Goal: Check status: Check status

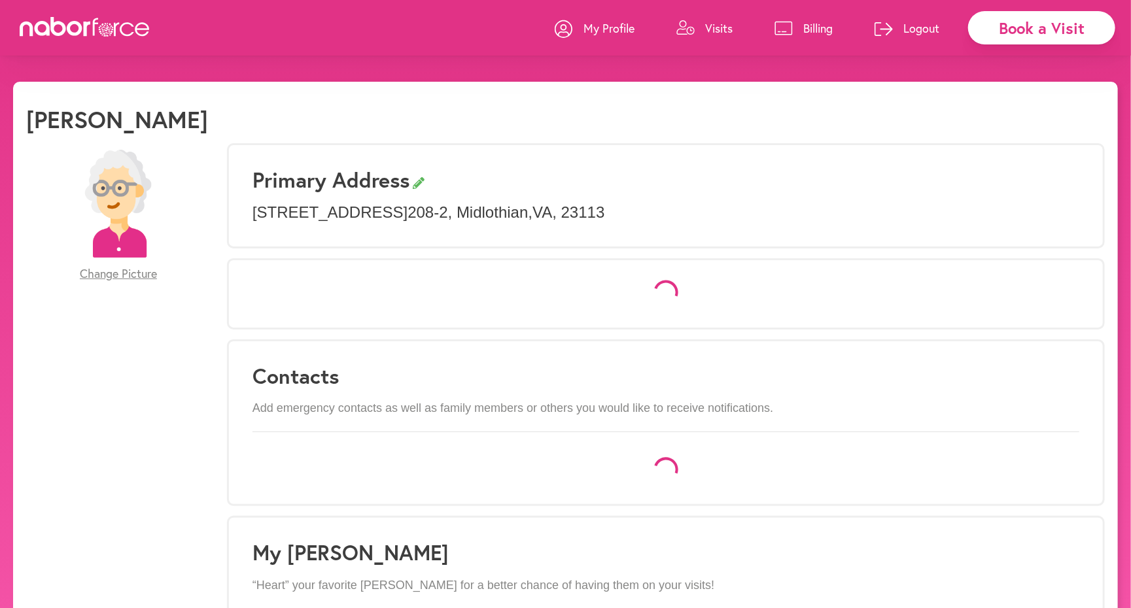
select select "*"
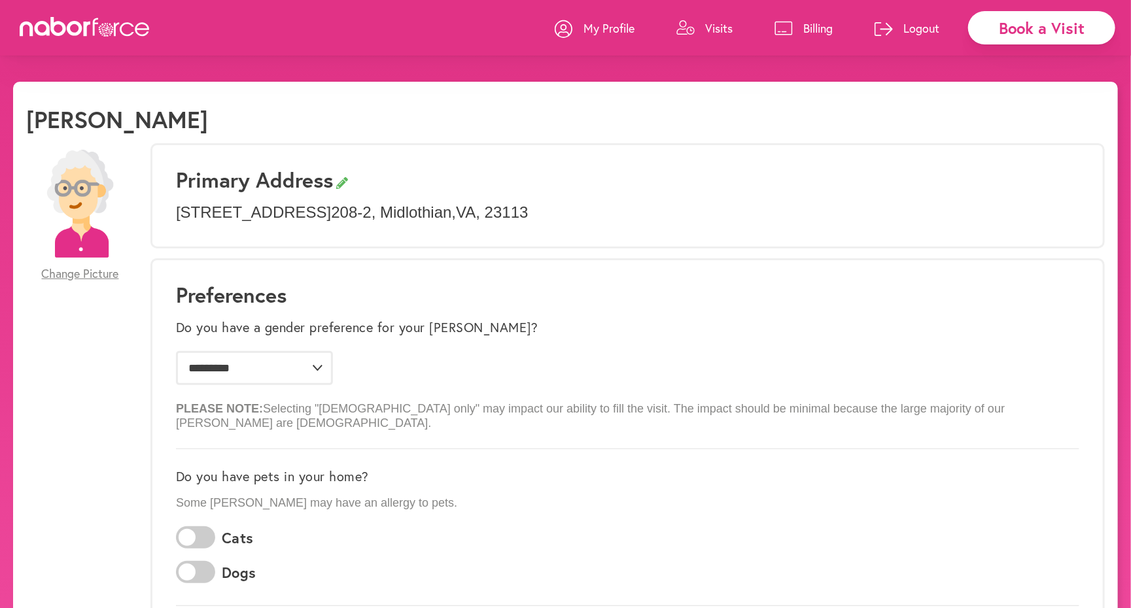
click at [809, 29] on p "Billing" at bounding box center [817, 28] width 29 height 16
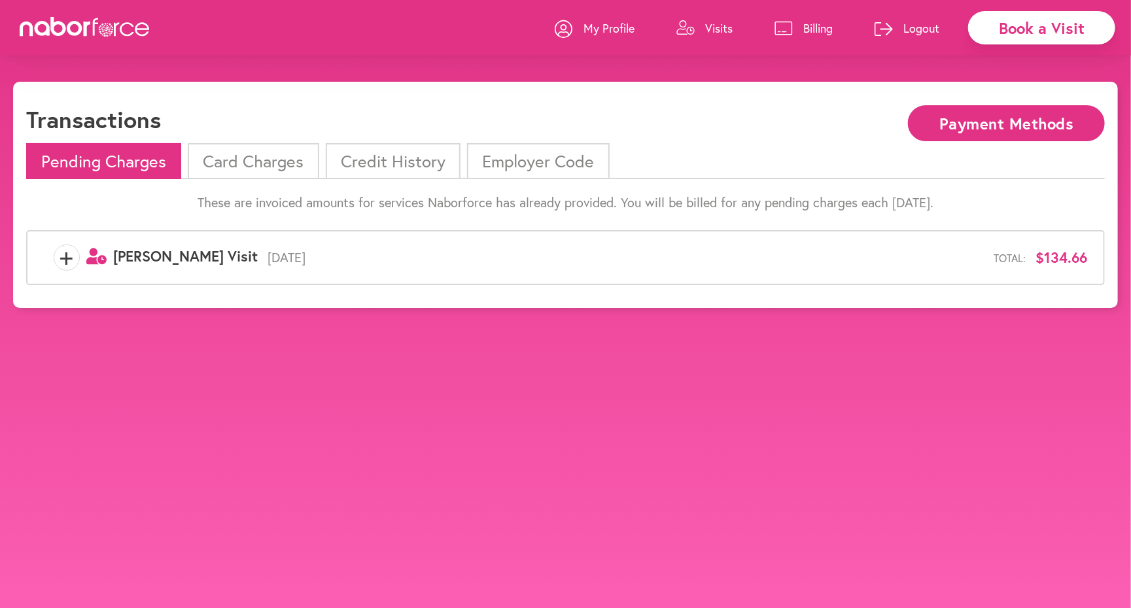
click at [299, 156] on li "Card Charges" at bounding box center [253, 161] width 131 height 36
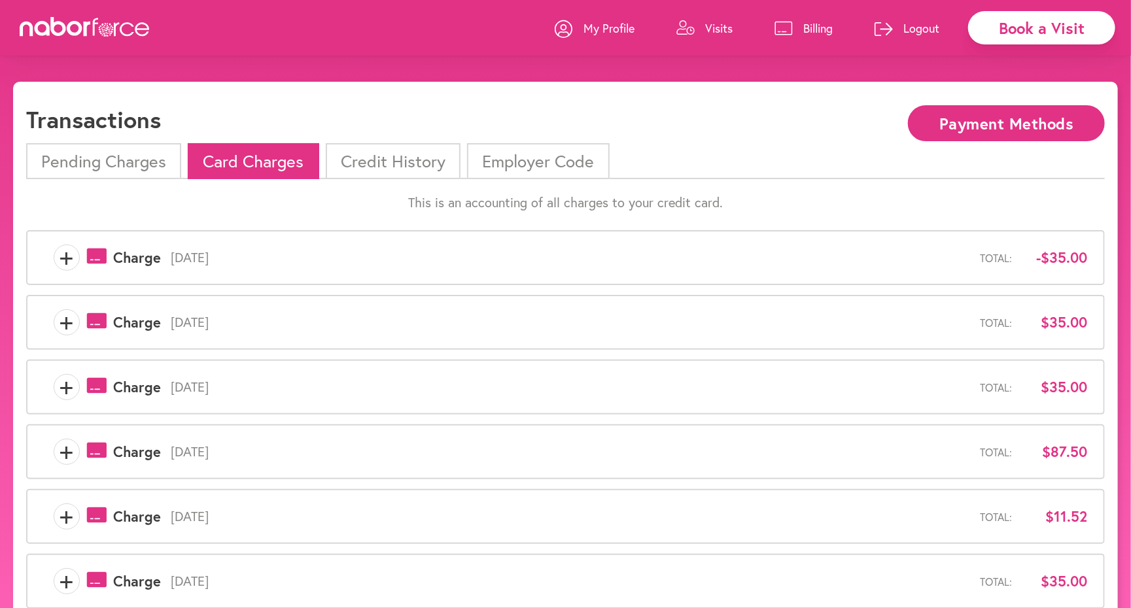
click at [143, 163] on li "Pending Charges" at bounding box center [103, 161] width 155 height 36
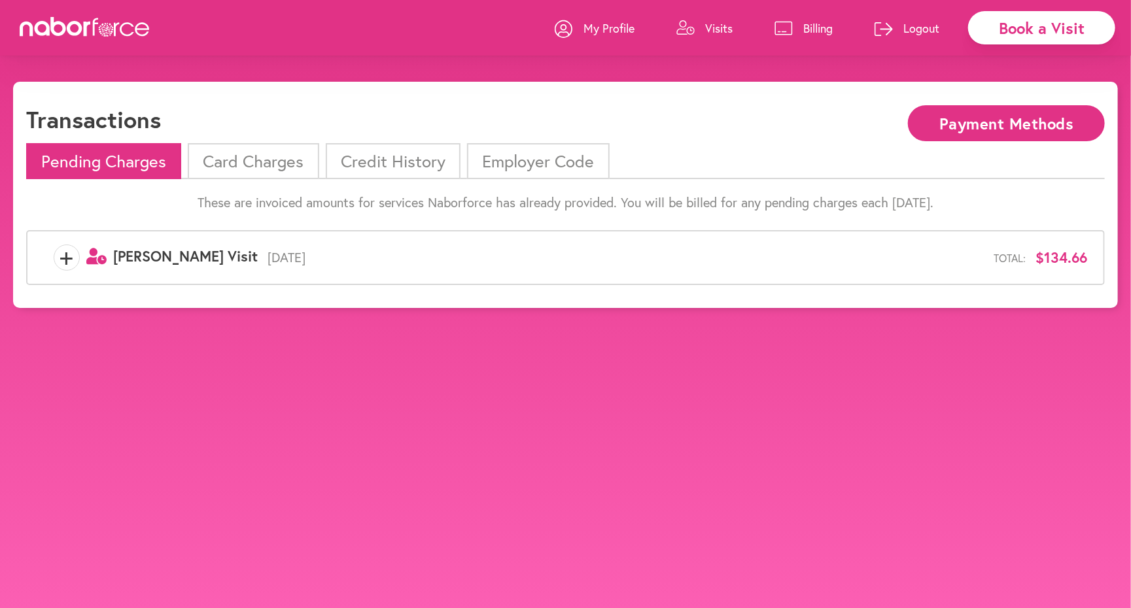
click at [378, 273] on div "+ user-clock Created with Sketch. [PERSON_NAME] Visit [DATE] Total: $134.66" at bounding box center [565, 257] width 1078 height 55
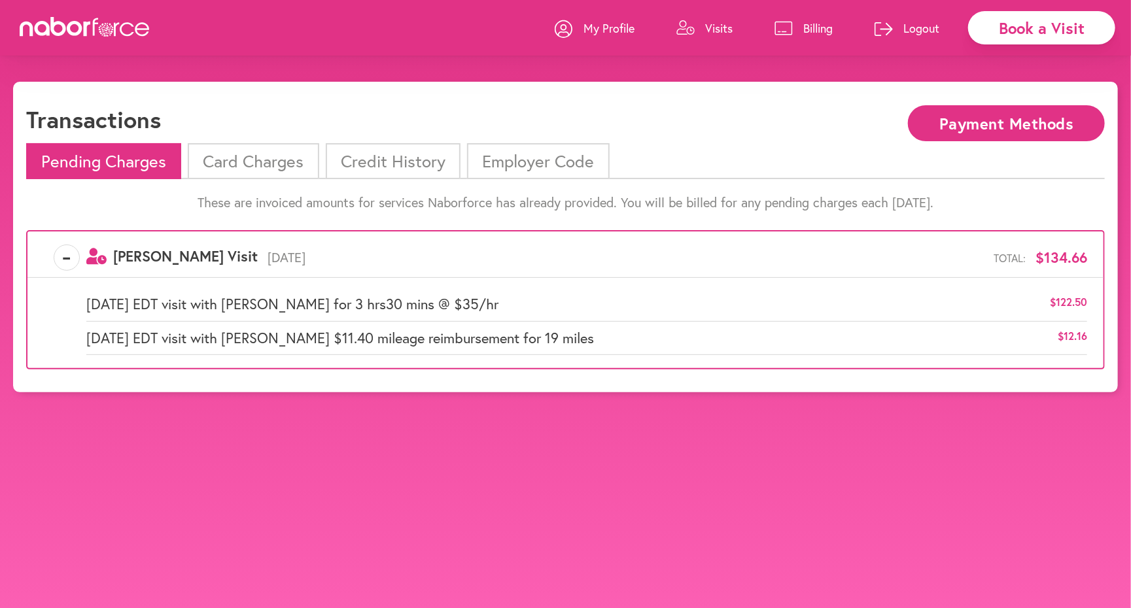
scroll to position [6, 0]
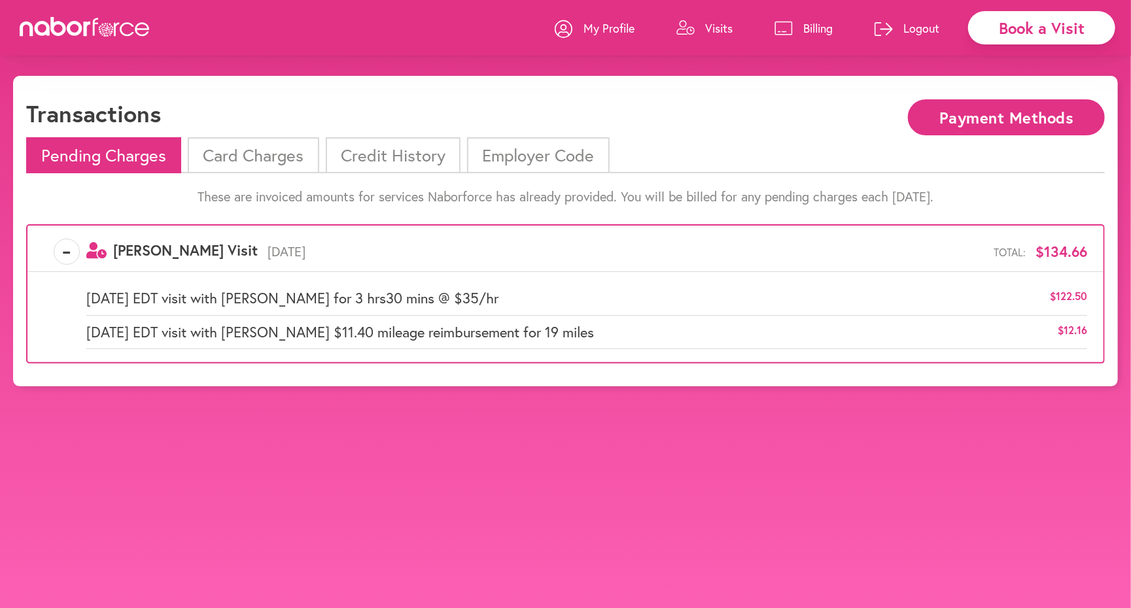
click at [931, 118] on button "Payment Methods" at bounding box center [1006, 117] width 197 height 36
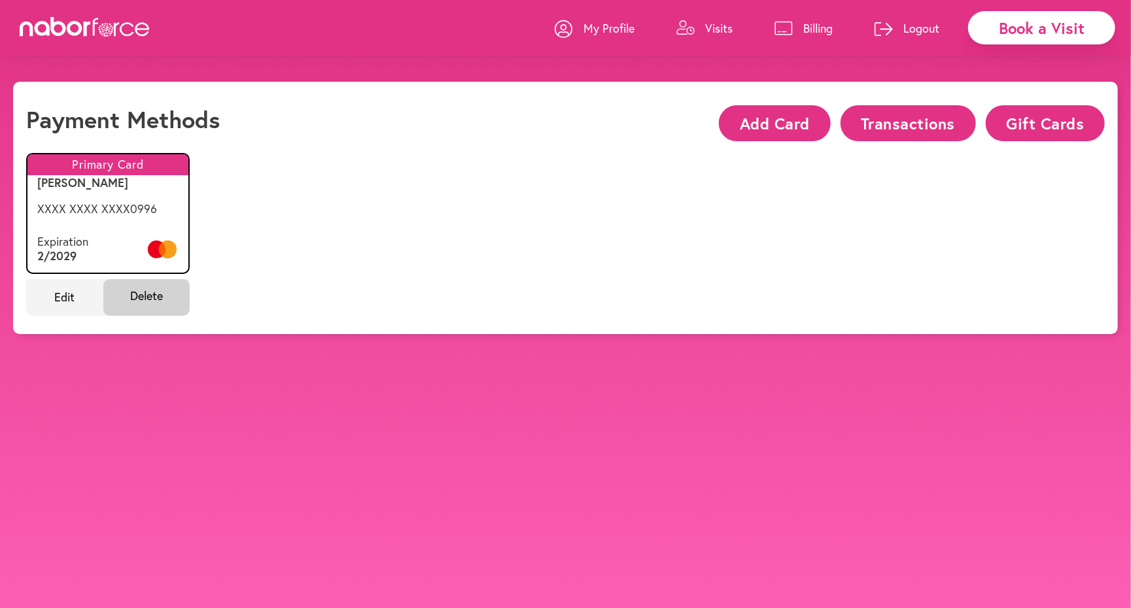
click at [926, 117] on button "Transactions" at bounding box center [907, 123] width 135 height 36
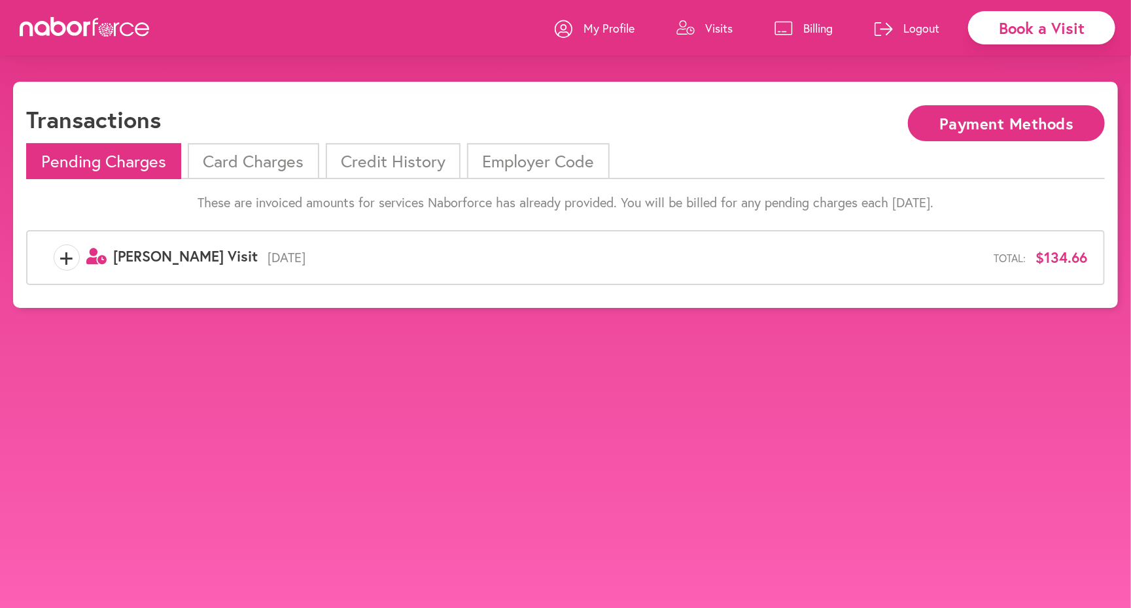
click at [569, 24] on icon at bounding box center [564, 29] width 18 height 18
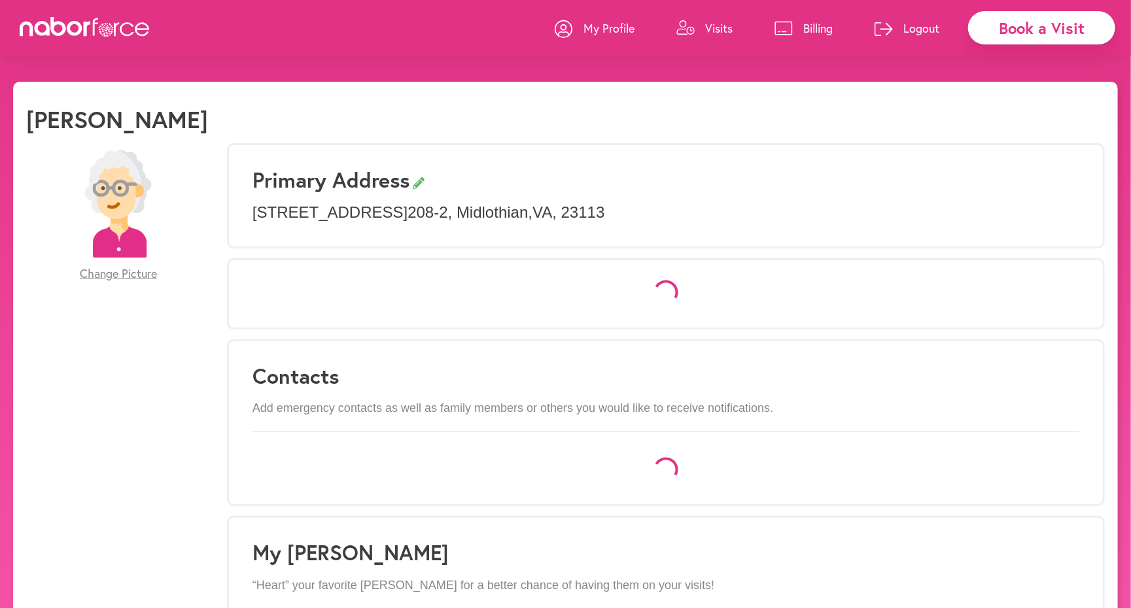
select select "*"
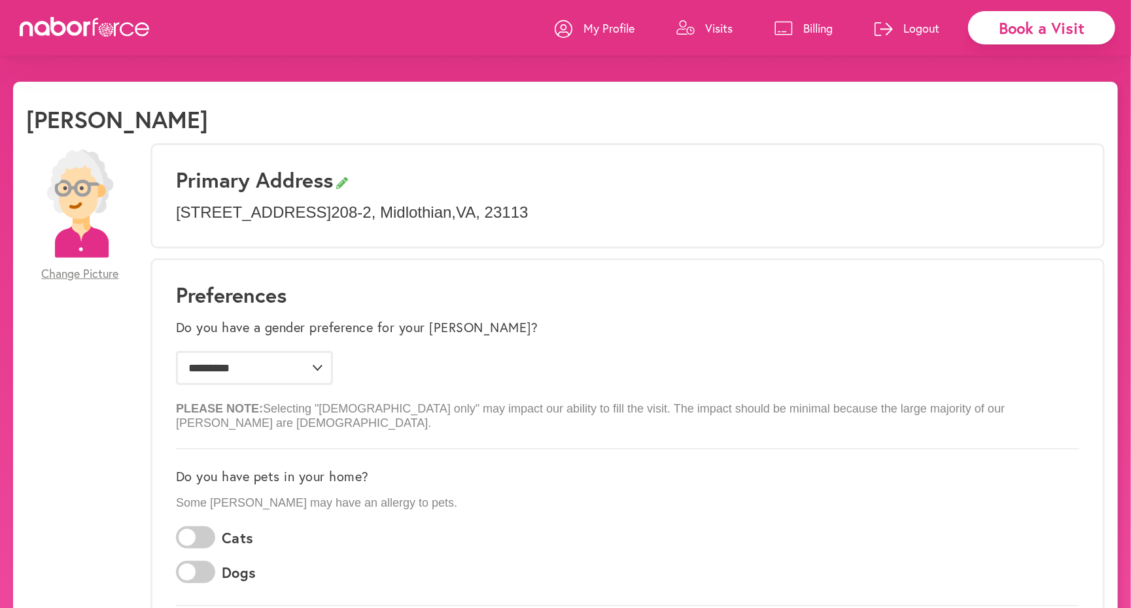
click at [124, 24] on icon at bounding box center [128, 29] width 14 height 14
